Goal: Information Seeking & Learning: Compare options

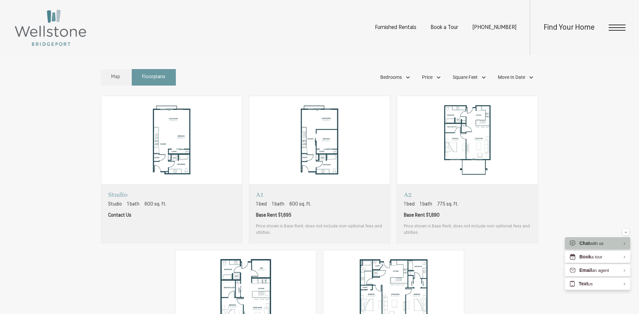
scroll to position [539, 0]
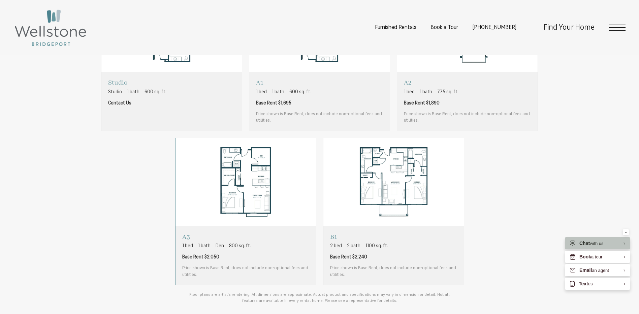
click at [244, 253] on span "Base Rent $2,050" at bounding box center [245, 256] width 127 height 7
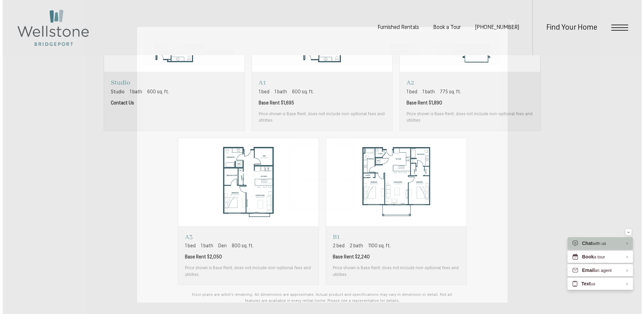
scroll to position [0, 0]
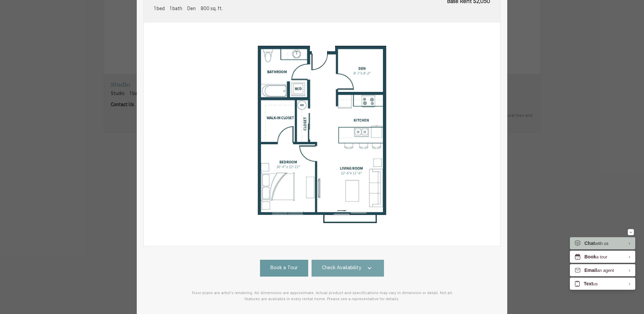
click at [348, 269] on span "Check Availability" at bounding box center [341, 268] width 39 height 8
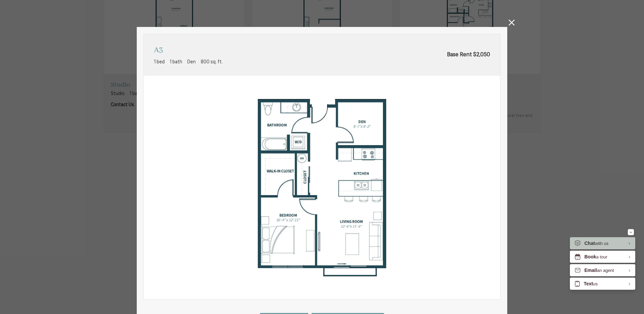
click at [508, 22] on icon at bounding box center [511, 23] width 6 height 6
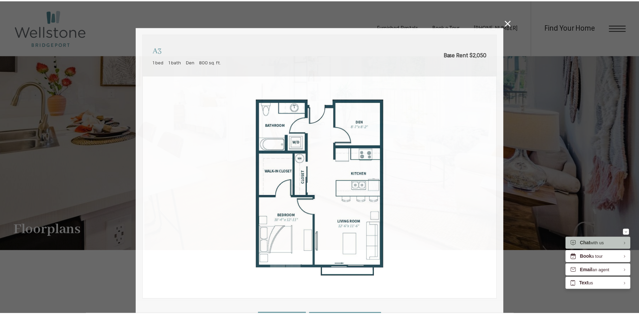
scroll to position [539, 0]
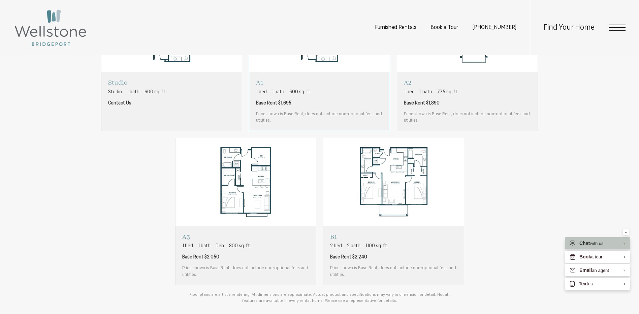
click at [328, 100] on span "Base Rent $1,695" at bounding box center [319, 103] width 127 height 7
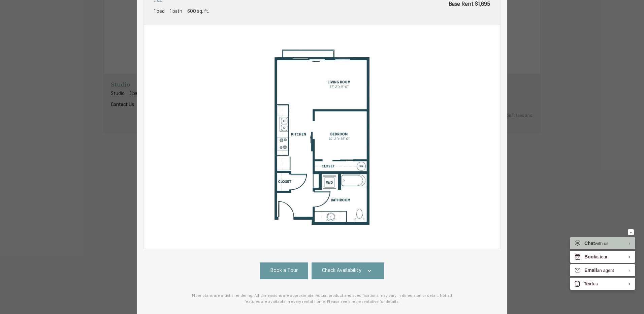
scroll to position [87, 0]
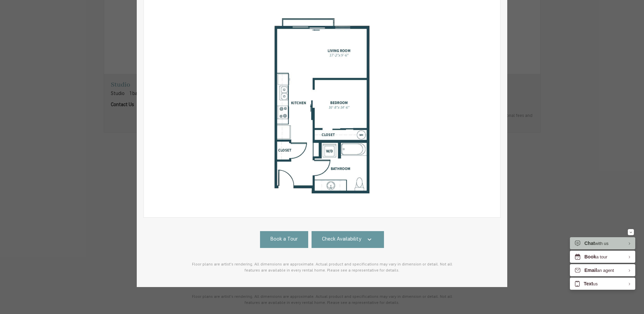
click at [352, 225] on div "A1 1 bed 1 bath 600 sq. ft. Base Rent $1,695 2D 3D" at bounding box center [321, 116] width 357 height 328
click at [361, 233] on link "Check Availability" at bounding box center [347, 239] width 73 height 17
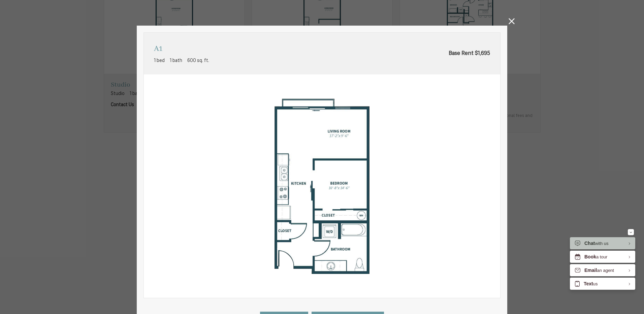
scroll to position [0, 0]
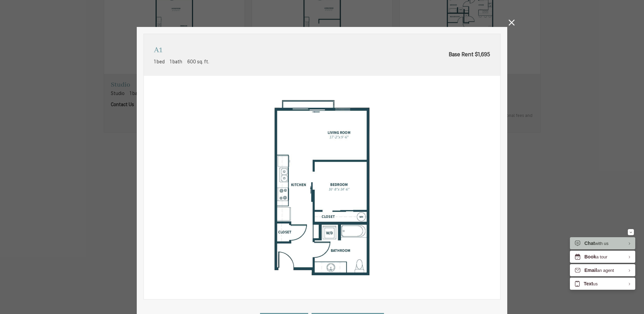
click at [509, 23] on icon at bounding box center [511, 23] width 6 height 6
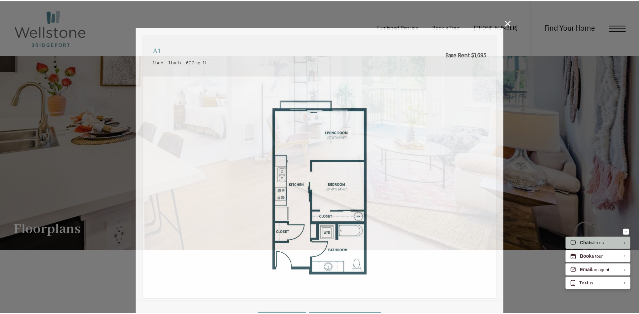
scroll to position [539, 0]
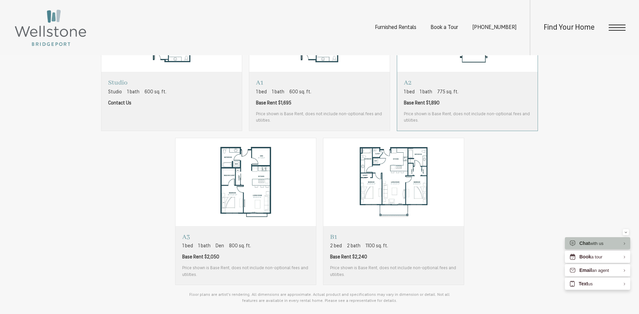
click at [524, 100] on span "Base Rent $1,890" at bounding box center [467, 103] width 127 height 7
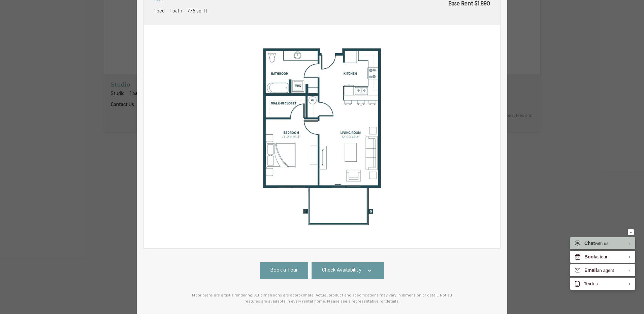
scroll to position [87, 0]
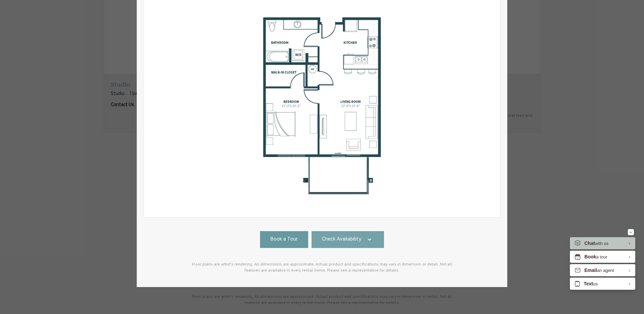
click at [353, 231] on link "Check Availability" at bounding box center [347, 239] width 73 height 17
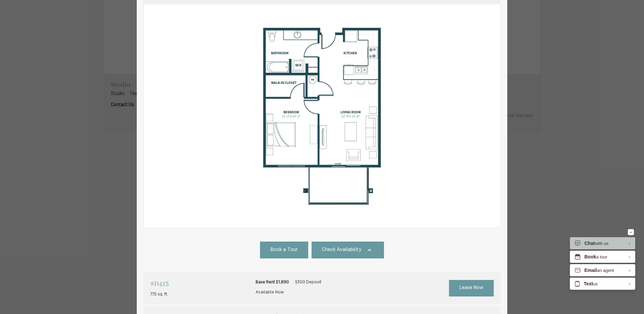
scroll to position [0, 0]
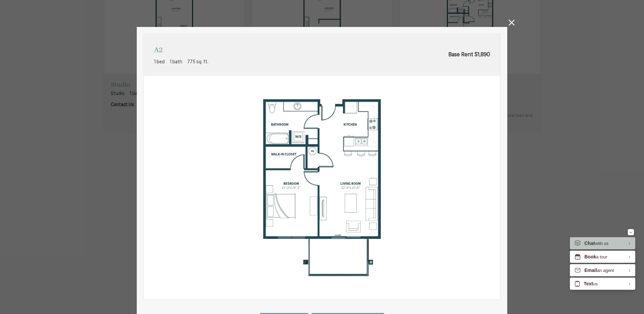
click at [510, 23] on icon at bounding box center [511, 23] width 6 height 6
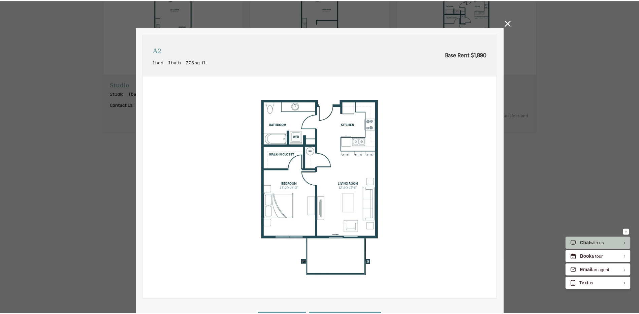
scroll to position [539, 0]
